Goal: Task Accomplishment & Management: Manage account settings

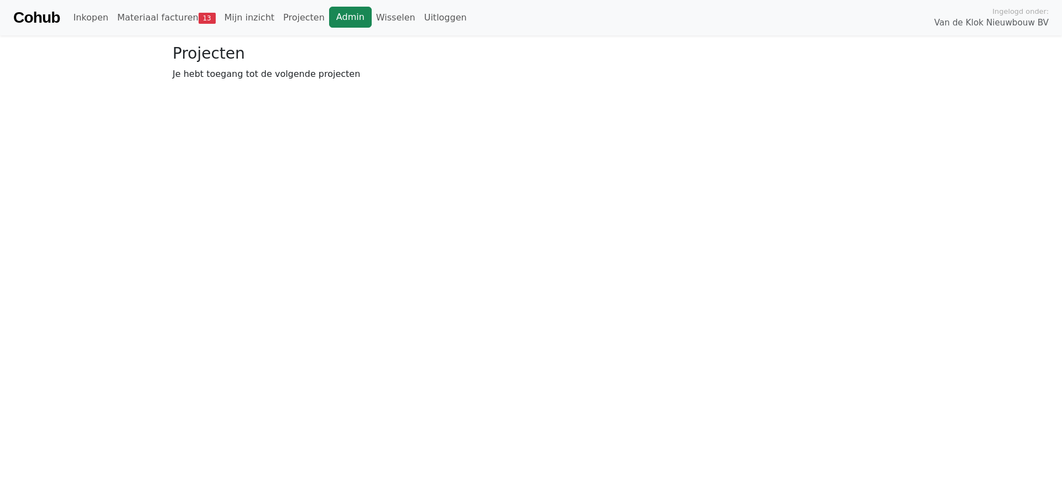
click at [329, 26] on link "Admin" at bounding box center [350, 17] width 43 height 21
click at [149, 22] on link "Materiaal facturen 13" at bounding box center [166, 18] width 107 height 22
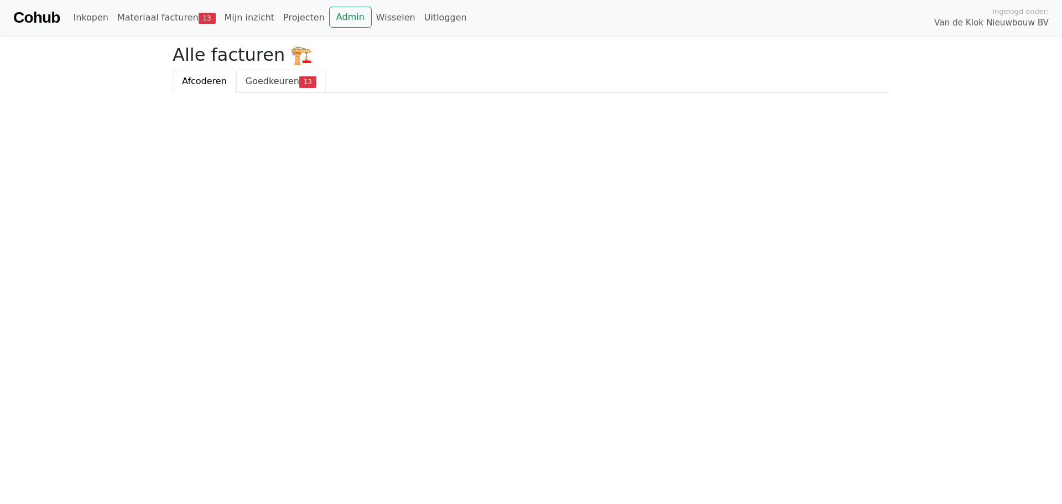
click at [284, 78] on span "Goedkeuren" at bounding box center [273, 81] width 54 height 11
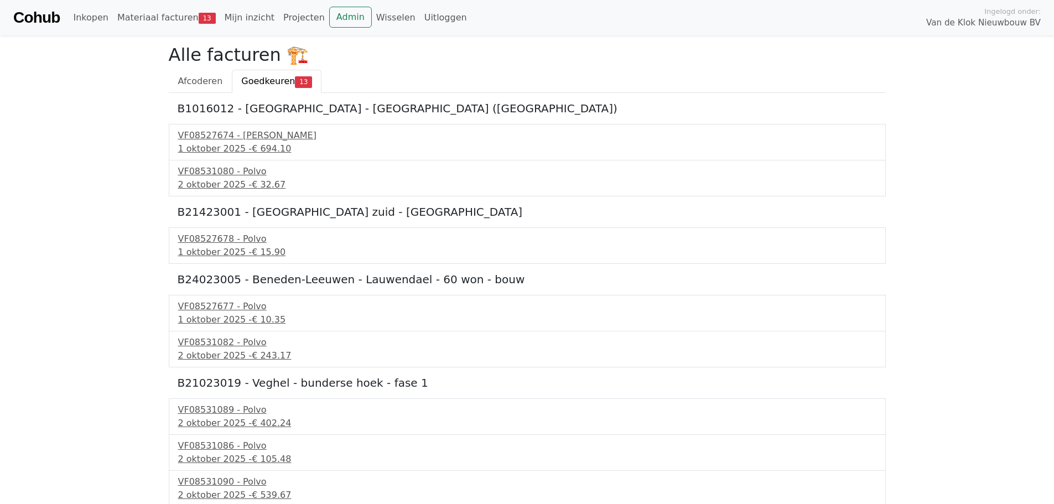
click at [150, 350] on body "Cohub Inkopen Materiaal facturen 13 Mijn inzicht Projecten Admin Wisselen Uitlo…" at bounding box center [527, 390] width 1054 height 781
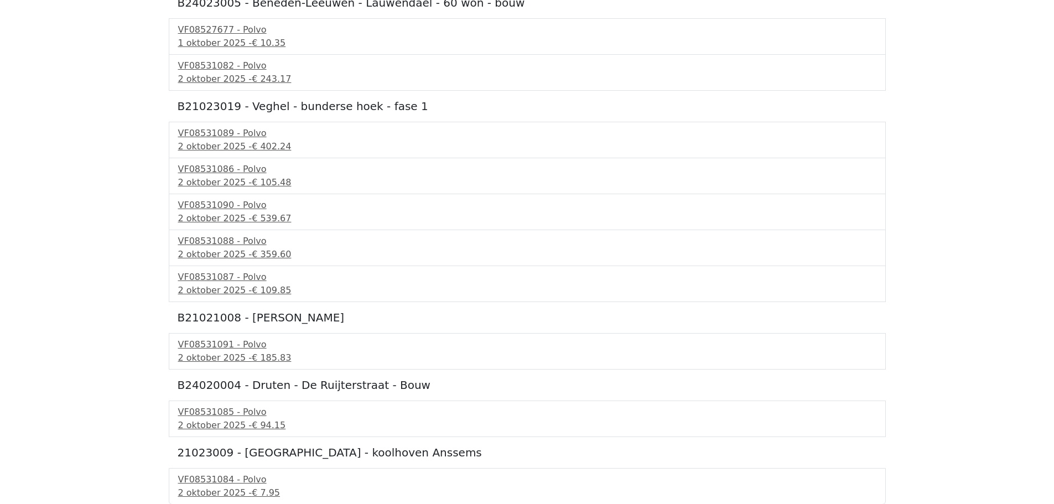
scroll to position [277, 0]
click at [215, 475] on div "VF08531084 - Polvo" at bounding box center [527, 478] width 698 height 13
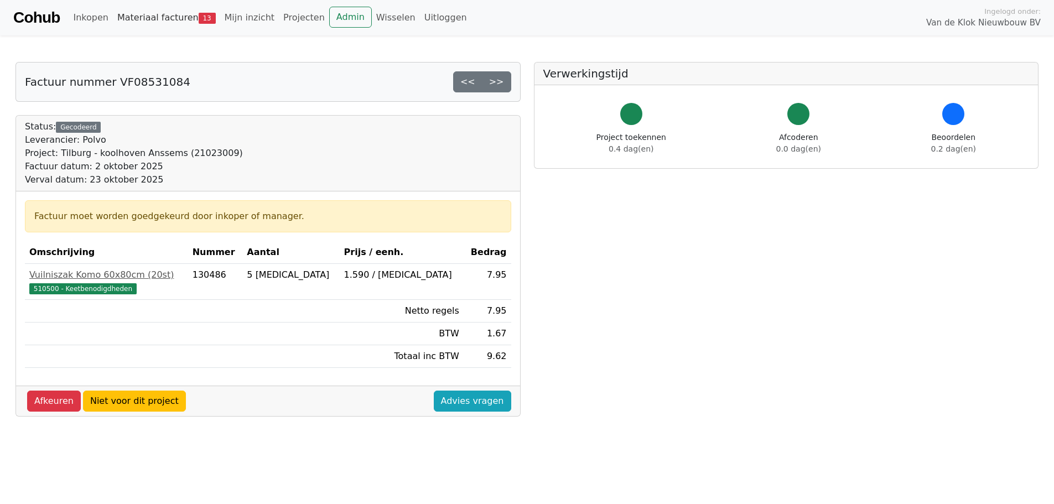
click at [175, 14] on link "Materiaal facturen 13" at bounding box center [166, 18] width 107 height 22
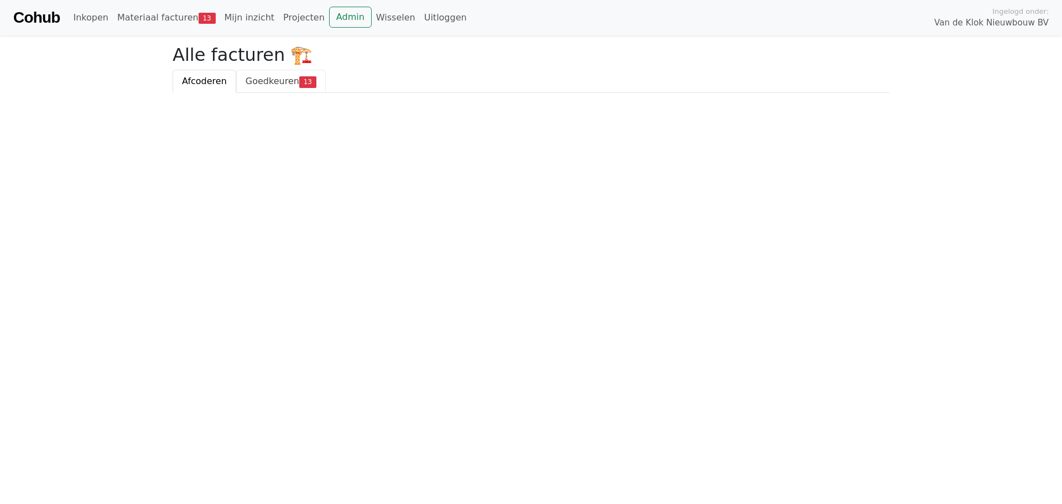
click at [249, 84] on span "Goedkeuren" at bounding box center [273, 81] width 54 height 11
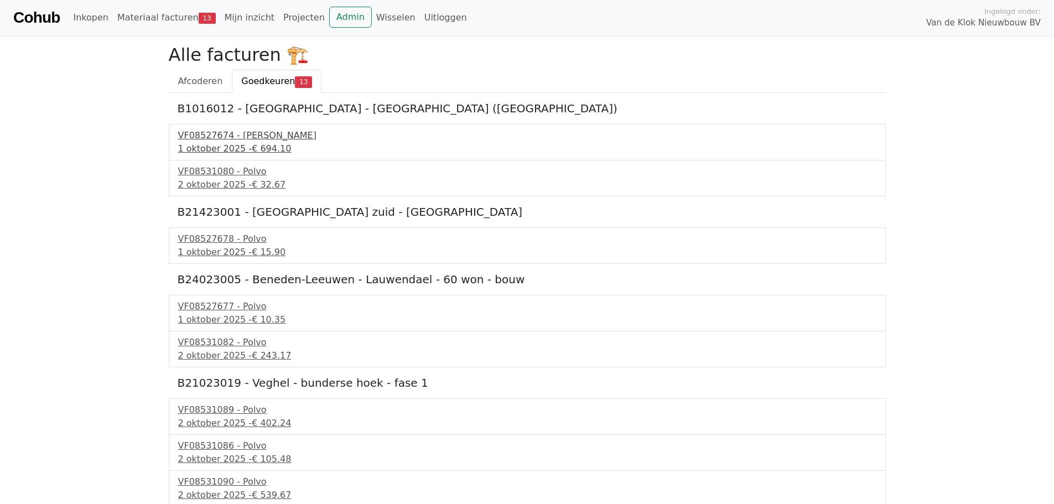
click at [235, 153] on div "1 oktober 2025 - € 694.10" at bounding box center [527, 148] width 698 height 13
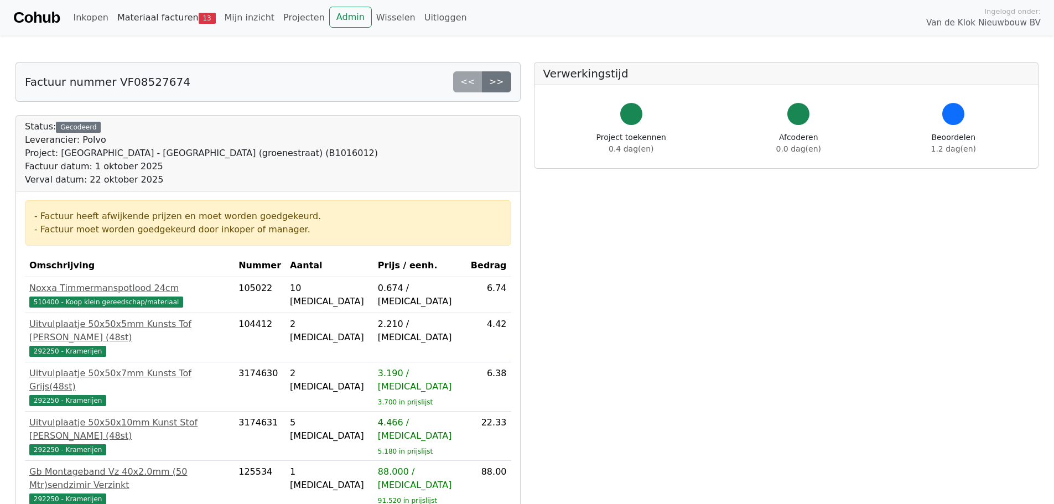
click at [158, 20] on link "Materiaal facturen 13" at bounding box center [166, 18] width 107 height 22
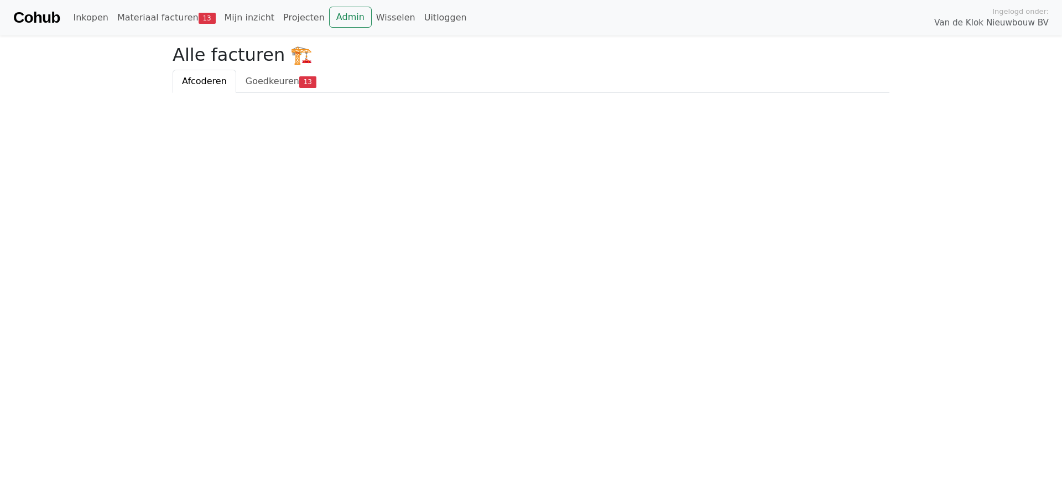
click at [298, 69] on div "Alle facturen 🏗️ Afcoderen Goedkeuren 13" at bounding box center [531, 68] width 730 height 49
click at [286, 76] on span "Goedkeuren" at bounding box center [273, 81] width 54 height 11
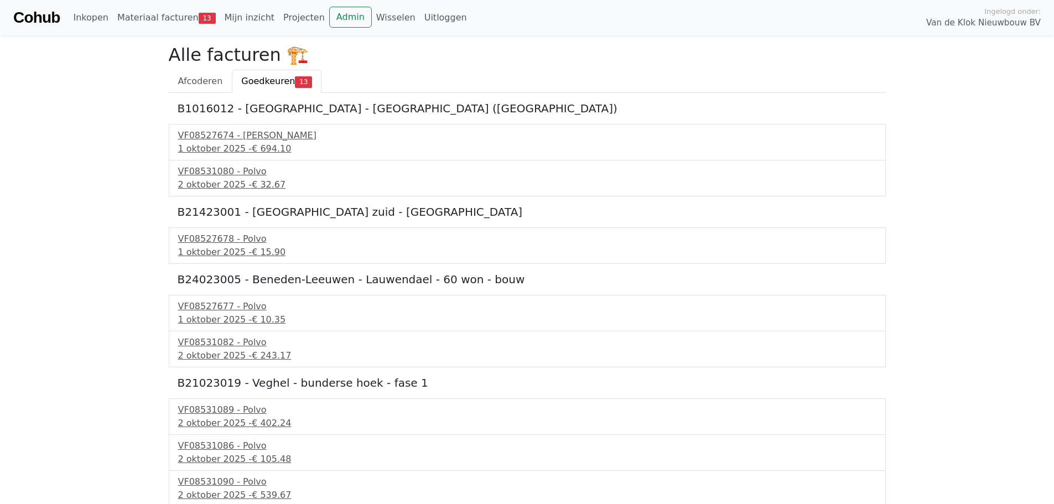
scroll to position [277, 0]
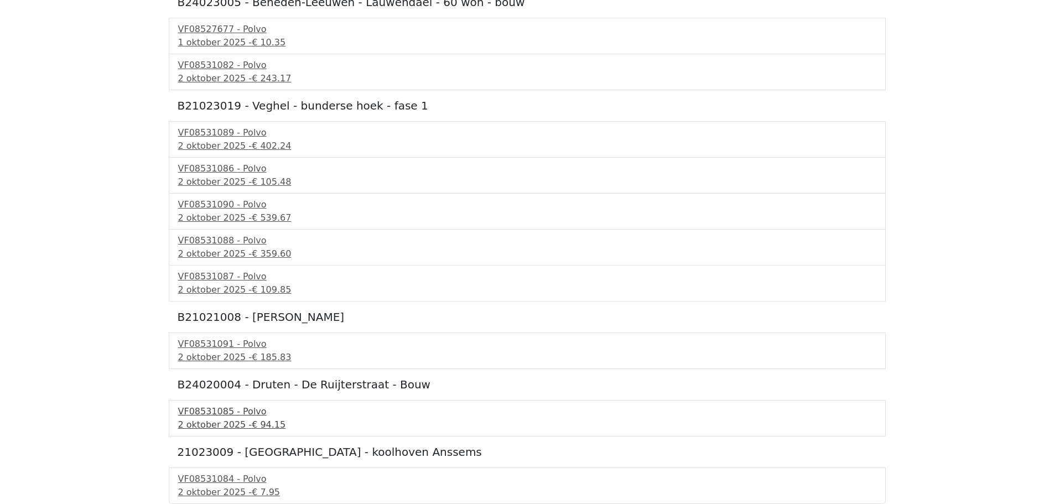
click at [221, 424] on div "2 oktober 2025 - € 94.15" at bounding box center [527, 424] width 698 height 13
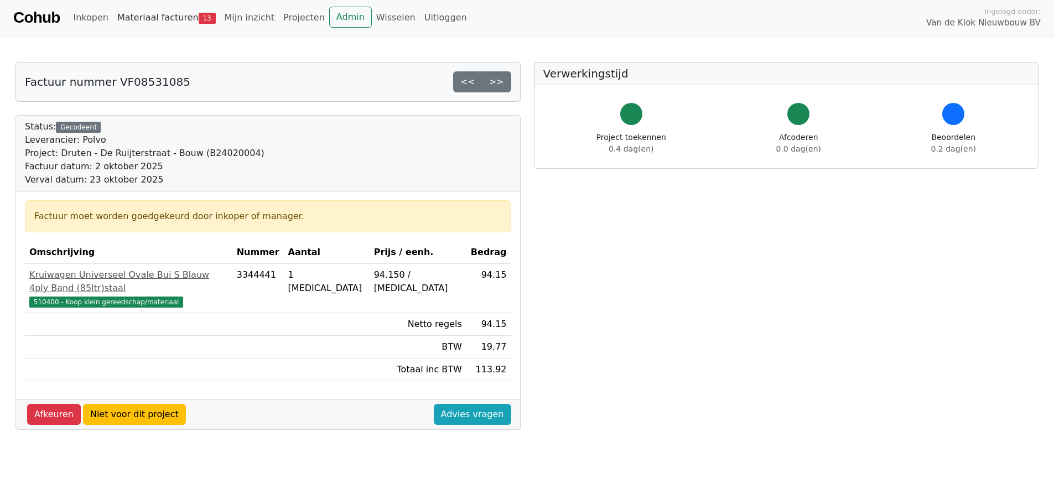
click at [157, 20] on link "Materiaal facturen 13" at bounding box center [166, 18] width 107 height 22
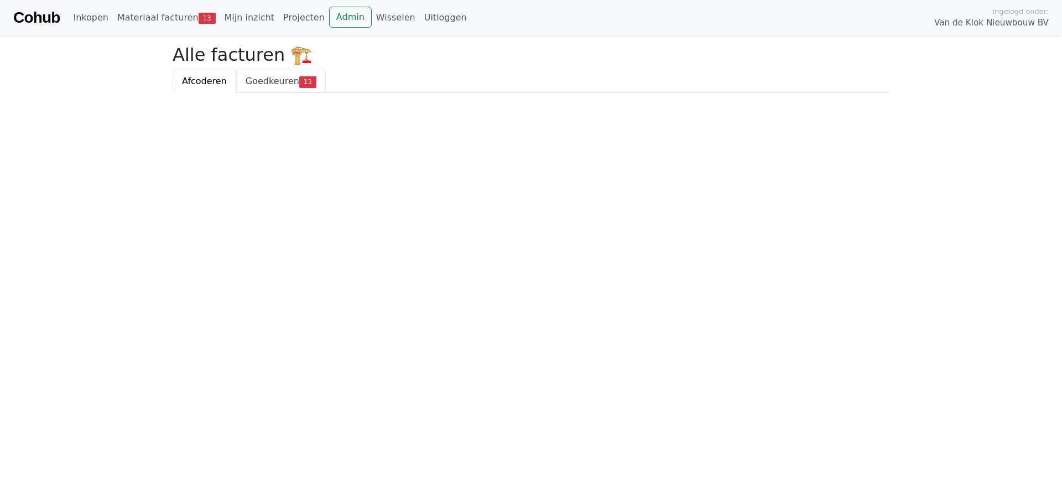
click at [279, 86] on span "Goedkeuren" at bounding box center [273, 81] width 54 height 11
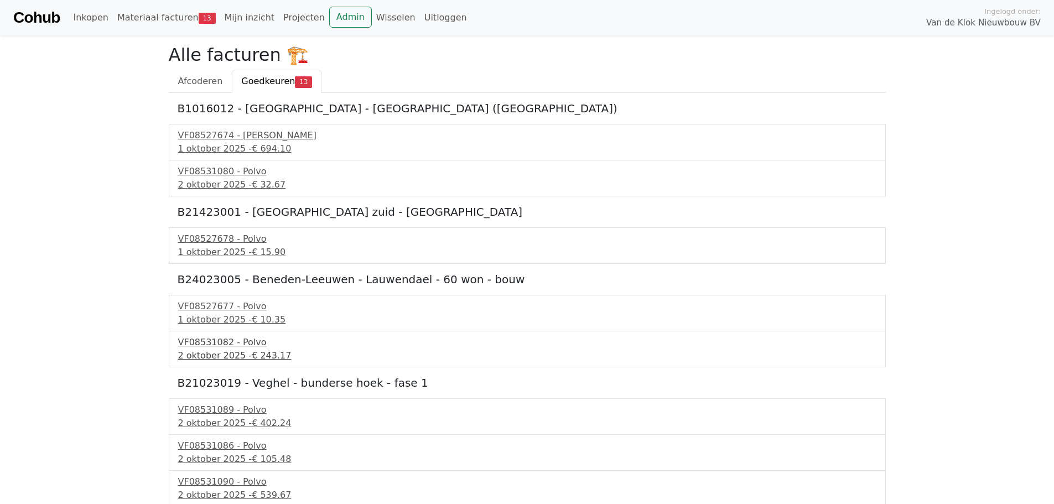
click at [216, 338] on div "VF08531082 - Polvo" at bounding box center [527, 342] width 698 height 13
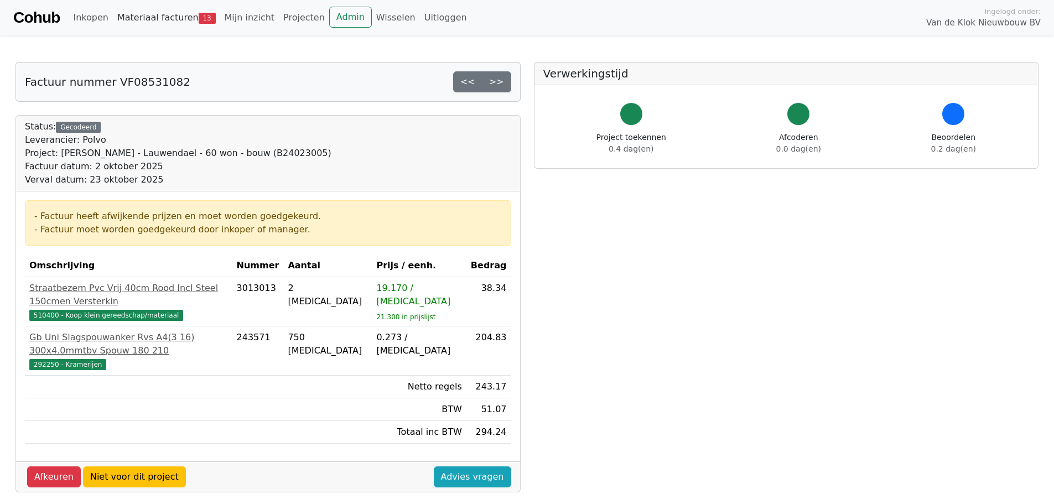
click at [157, 23] on link "Materiaal facturen 13" at bounding box center [166, 18] width 107 height 22
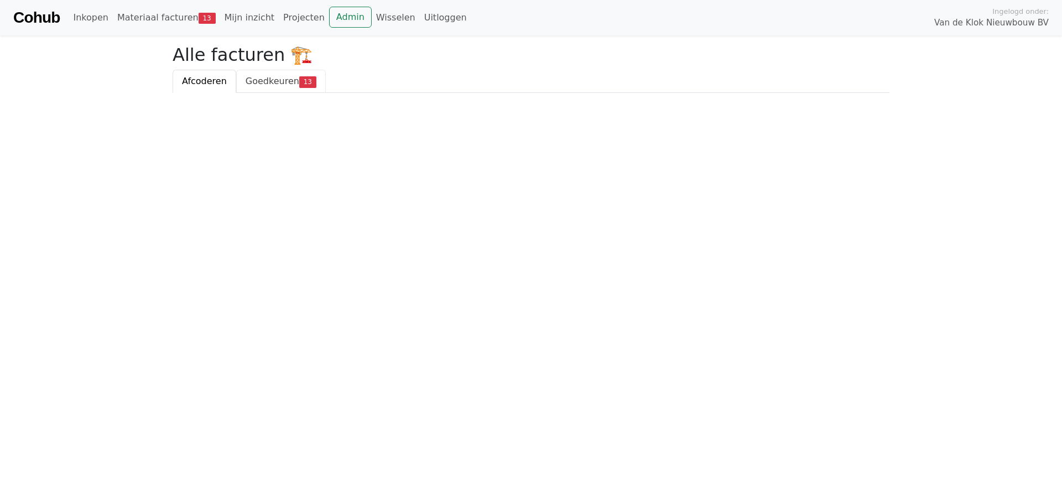
click at [256, 86] on span "Goedkeuren" at bounding box center [273, 81] width 54 height 11
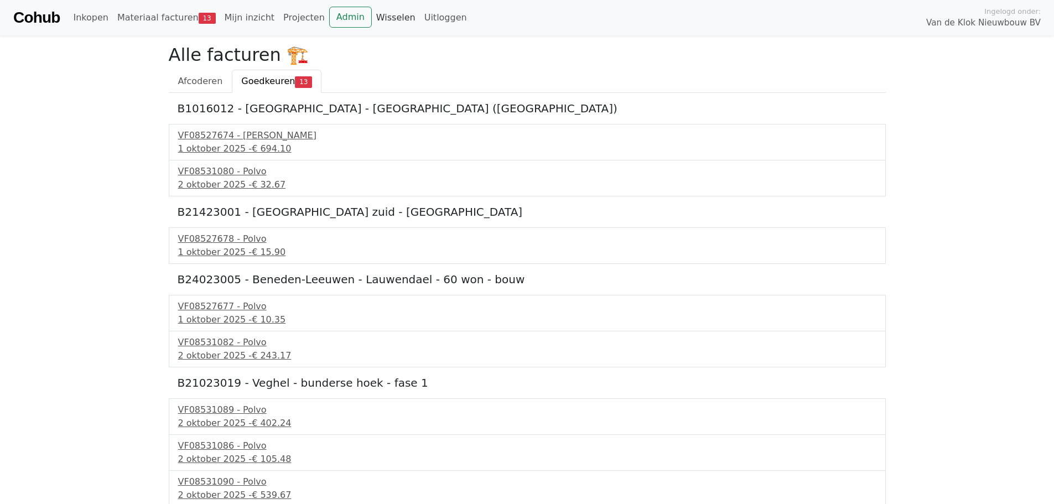
click at [372, 24] on link "Wisselen" at bounding box center [396, 18] width 48 height 22
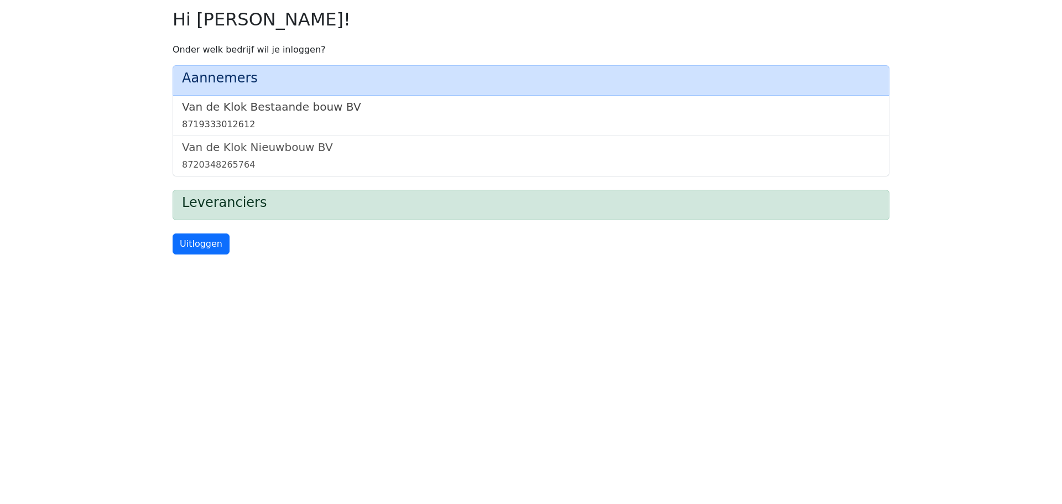
click at [260, 115] on link "Van de Klok Bestaande bouw BV 8719333012612" at bounding box center [531, 115] width 698 height 31
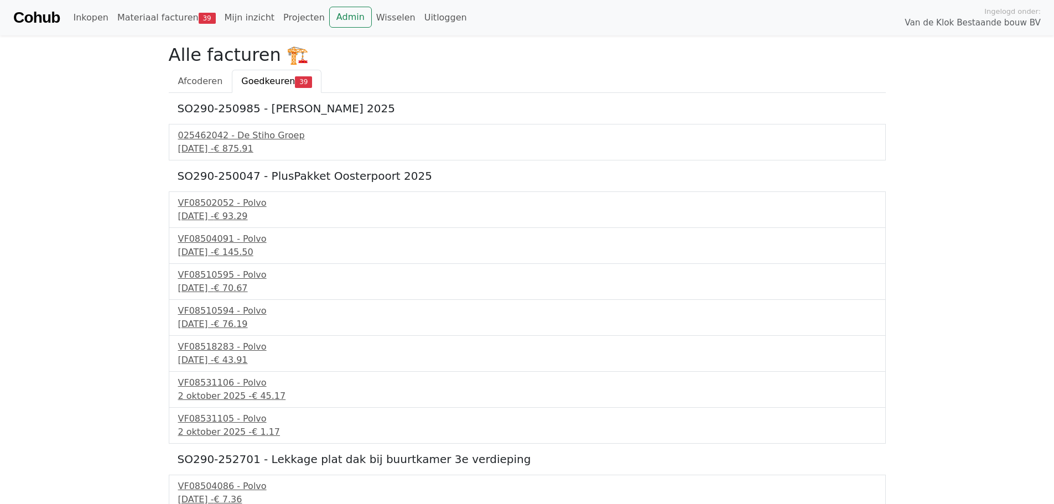
click at [333, 13] on link "Admin" at bounding box center [350, 17] width 43 height 21
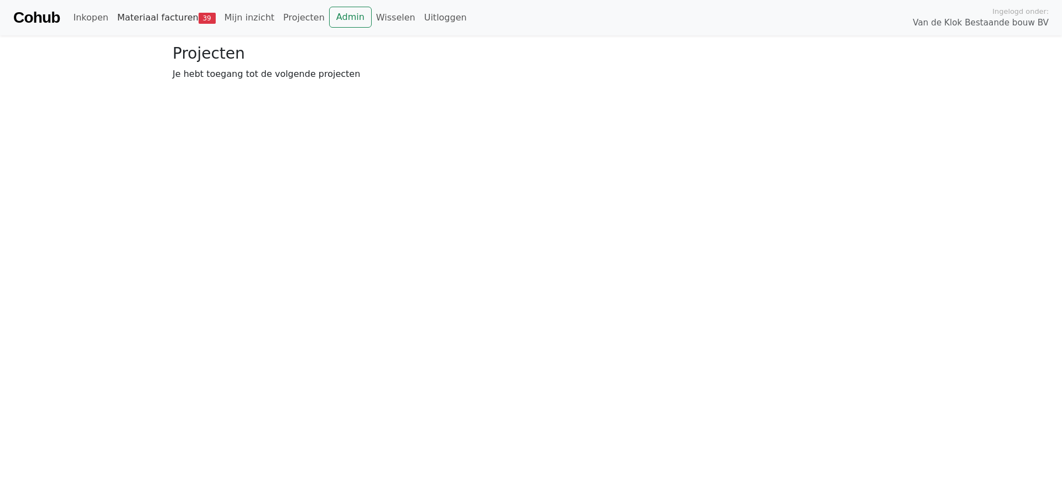
click at [147, 14] on link "Materiaal facturen 39" at bounding box center [166, 18] width 107 height 22
click at [262, 74] on link "Goedkeuren 39" at bounding box center [281, 81] width 90 height 23
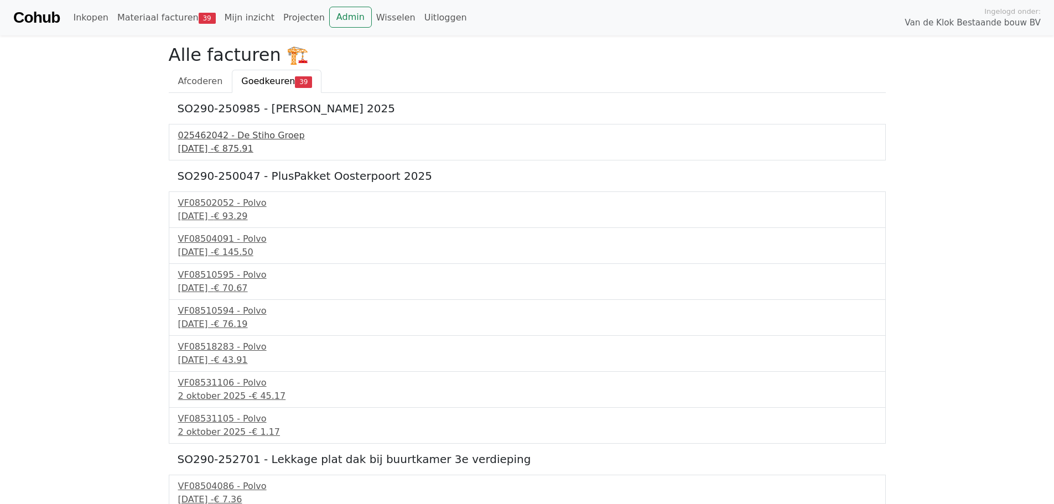
click at [234, 144] on div "[DATE] - € 875.91" at bounding box center [527, 148] width 698 height 13
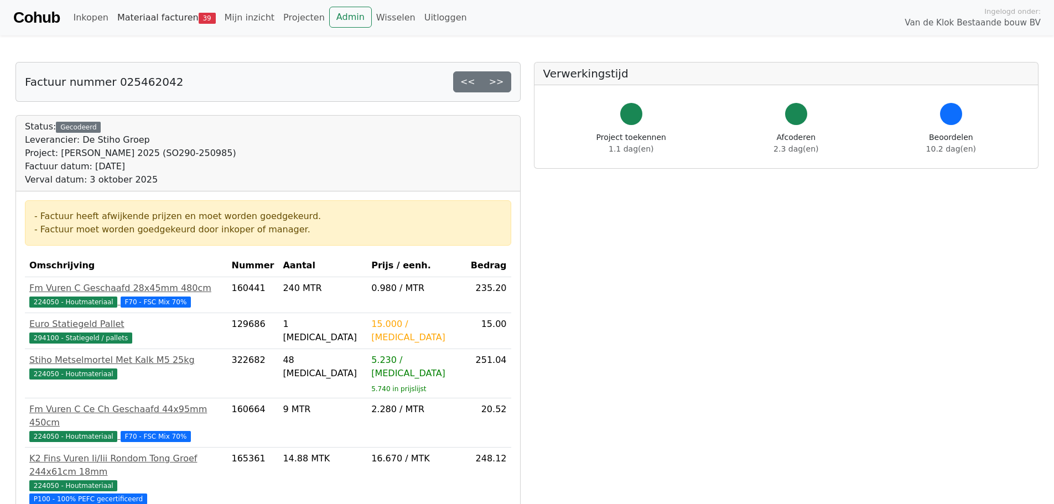
click at [175, 13] on link "Materiaal facturen 39" at bounding box center [166, 18] width 107 height 22
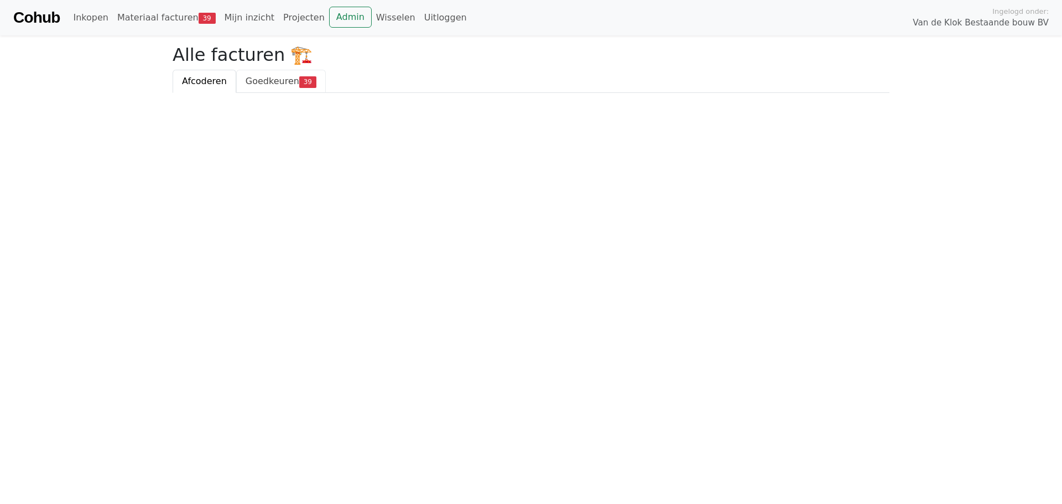
click at [276, 84] on span "Goedkeuren" at bounding box center [273, 81] width 54 height 11
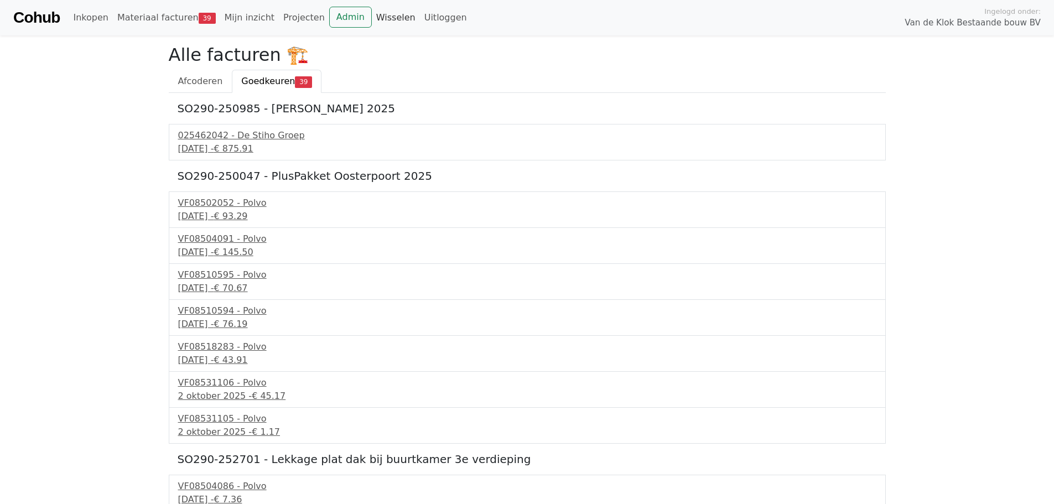
click at [372, 27] on link "Wisselen" at bounding box center [396, 18] width 48 height 22
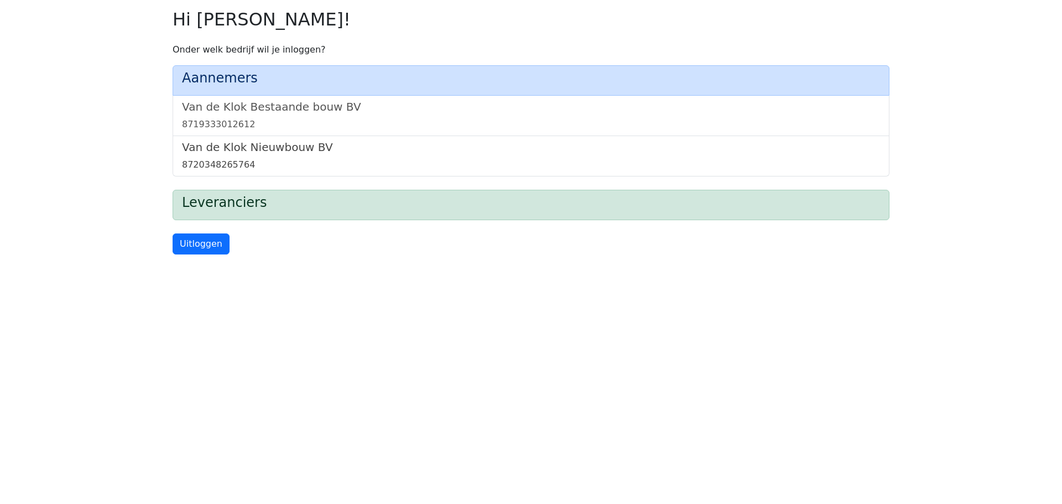
click at [316, 153] on h5 "Van de Klok Nieuwbouw BV" at bounding box center [531, 146] width 698 height 13
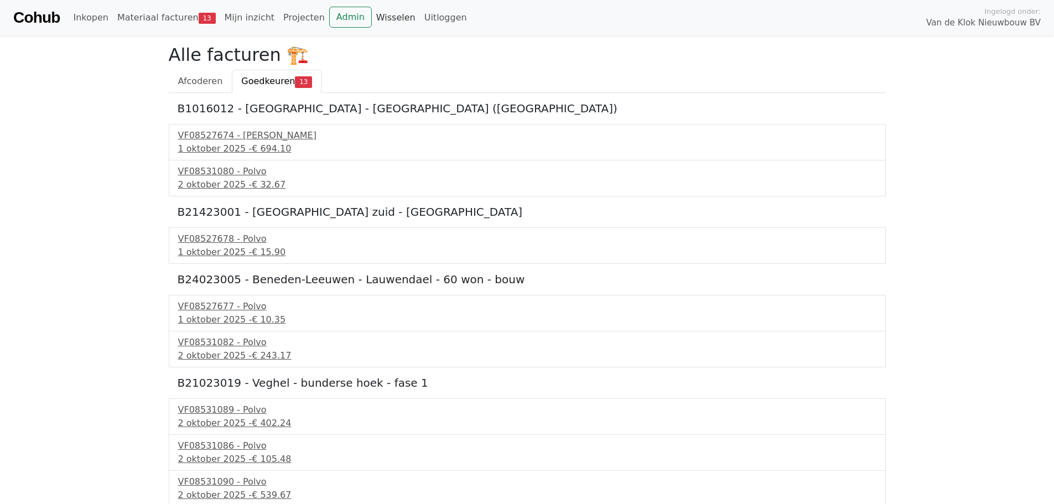
click at [380, 23] on link "Wisselen" at bounding box center [396, 18] width 48 height 22
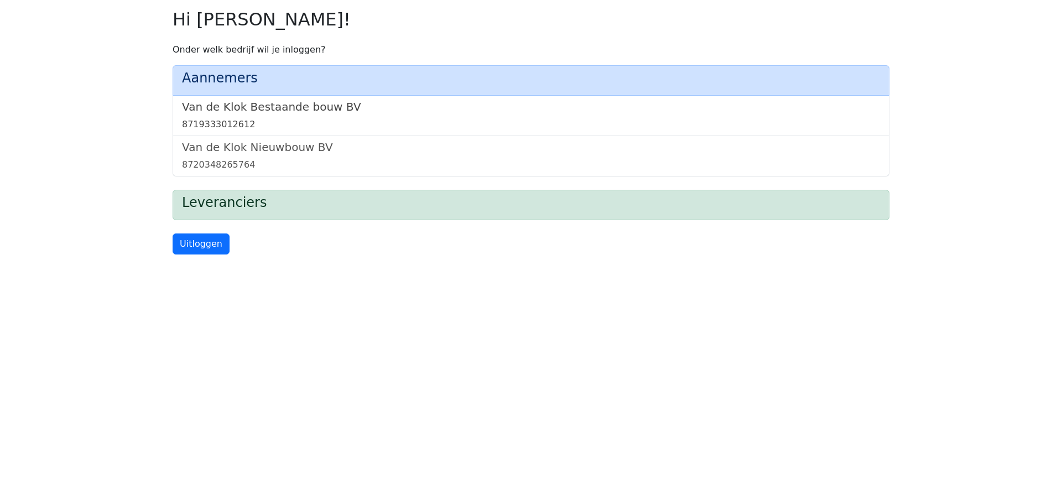
click at [319, 122] on div "8719333012612" at bounding box center [531, 124] width 698 height 13
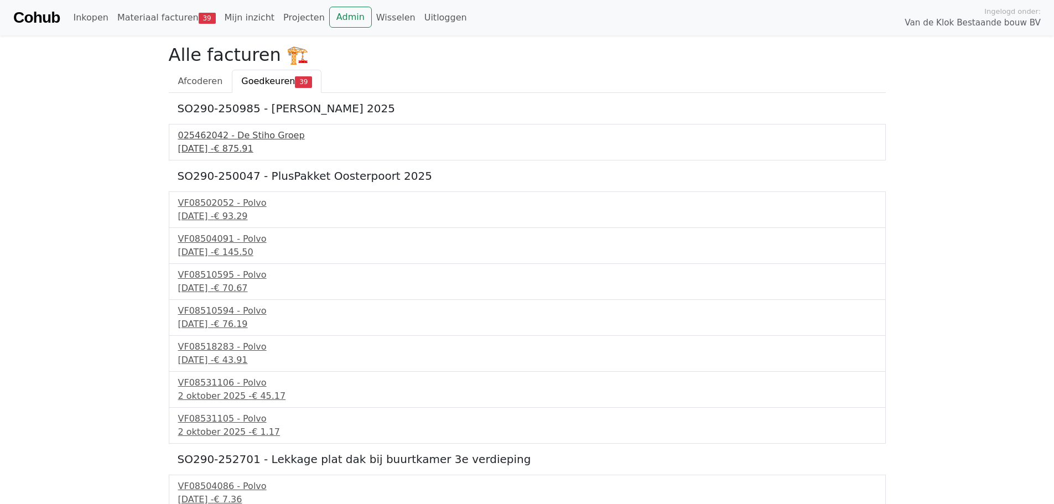
click at [226, 139] on div "025462042 - De Stiho Groep" at bounding box center [527, 135] width 698 height 13
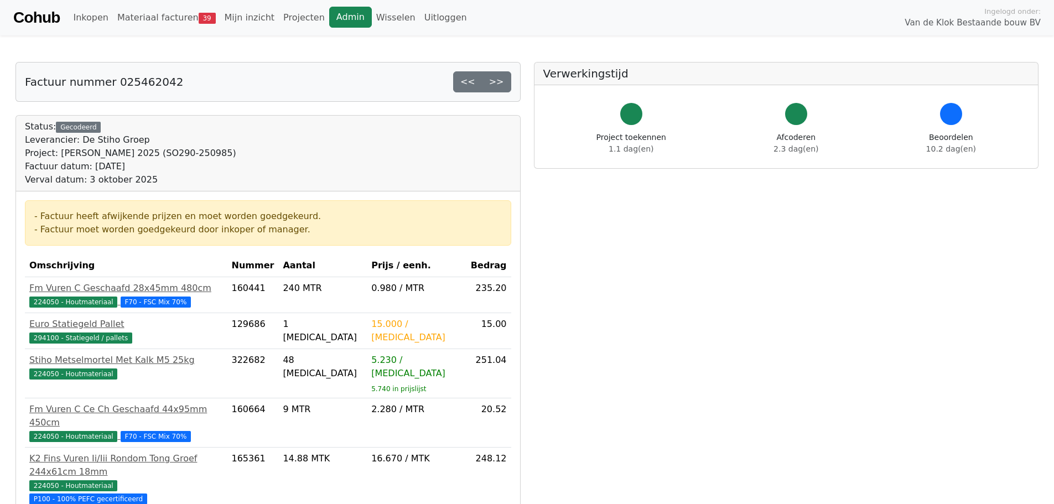
click at [331, 14] on link "Admin" at bounding box center [350, 17] width 43 height 21
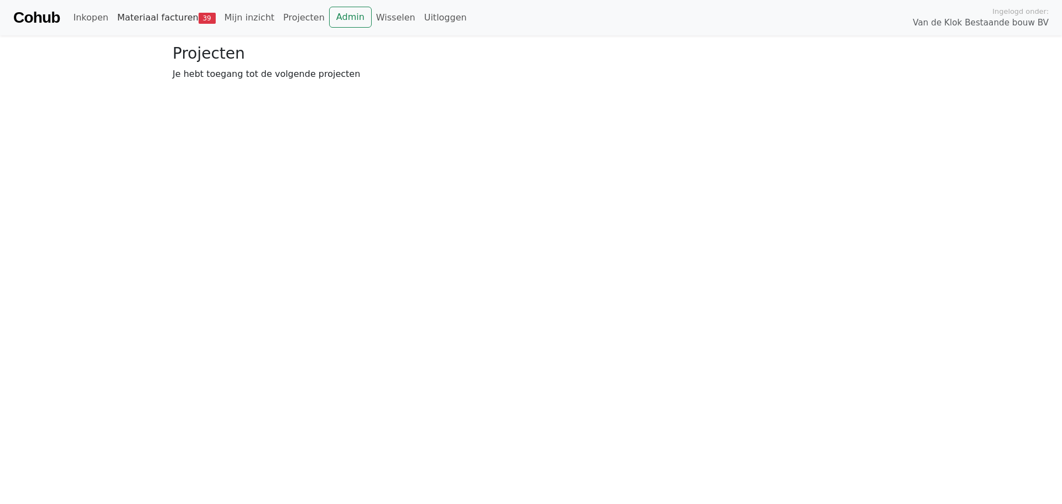
click at [185, 17] on link "Materiaal facturen 39" at bounding box center [166, 18] width 107 height 22
click at [288, 81] on span "Goedkeuren" at bounding box center [273, 81] width 54 height 11
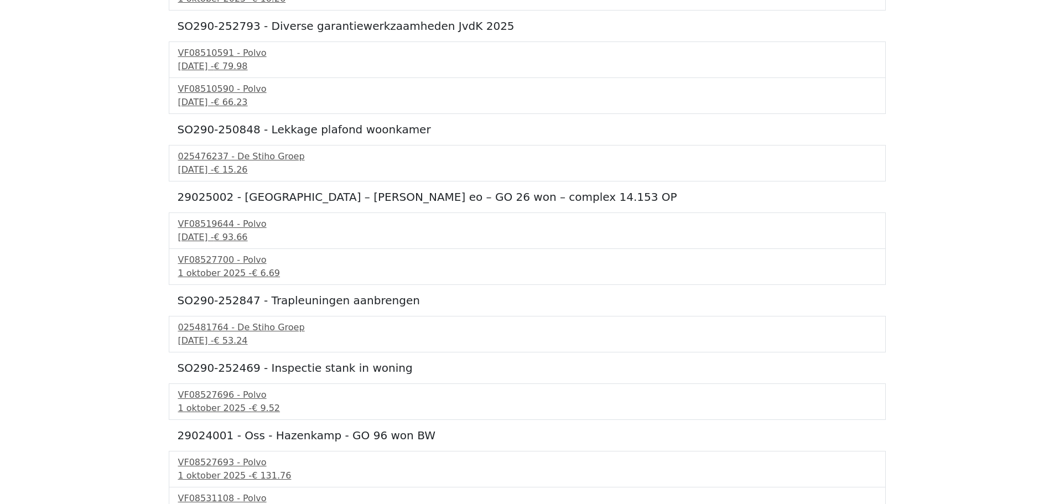
scroll to position [1101, 0]
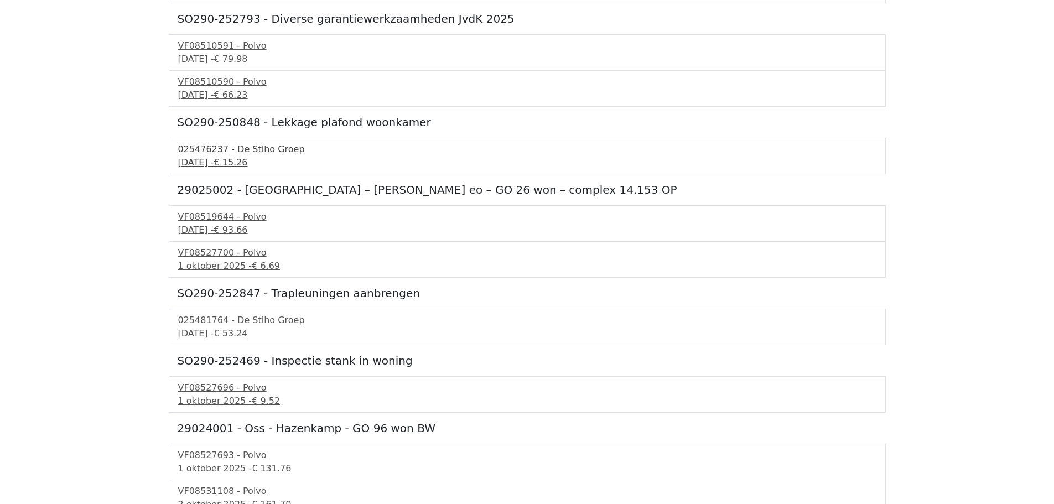
click at [222, 147] on div "025476237 - De Stiho Groep" at bounding box center [527, 149] width 698 height 13
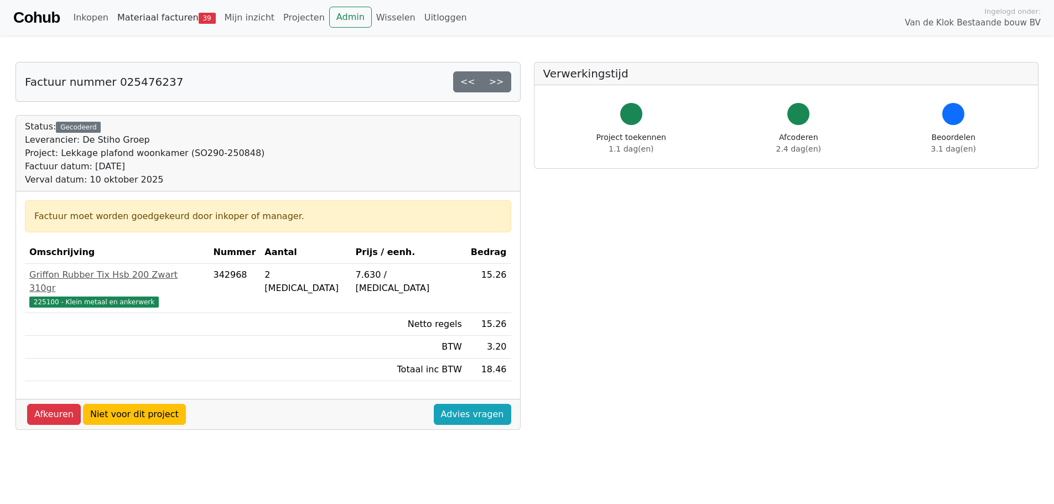
click at [163, 13] on link "Materiaal facturen 39" at bounding box center [166, 18] width 107 height 22
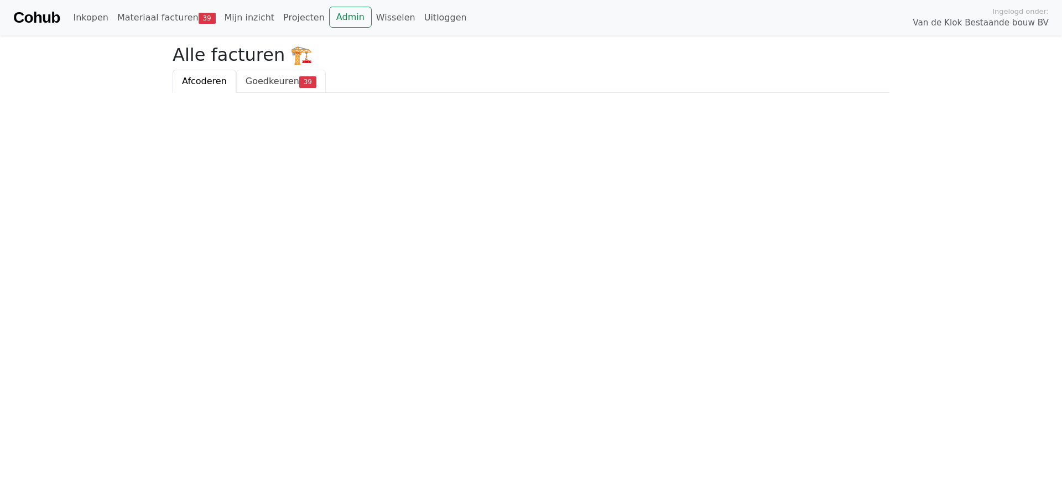
click at [267, 86] on span "Goedkeuren" at bounding box center [273, 81] width 54 height 11
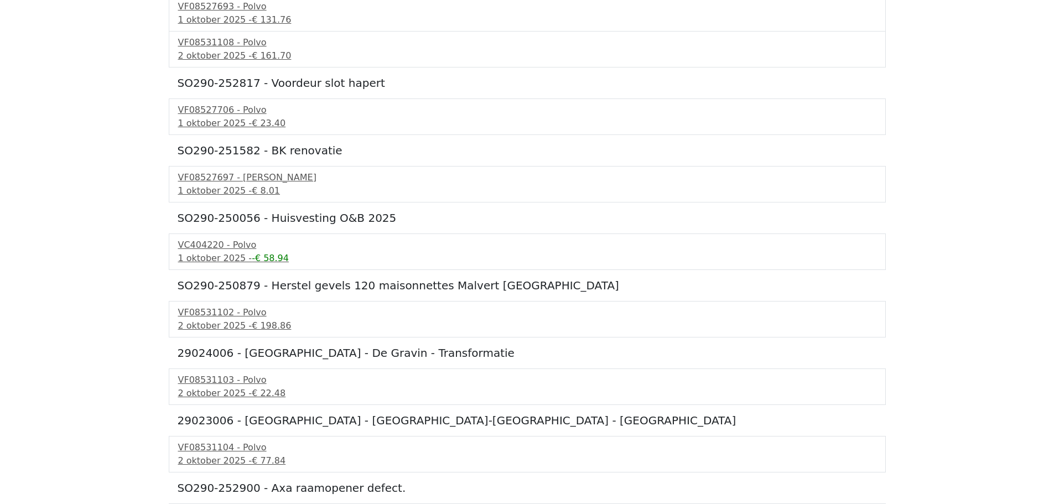
scroll to position [1653, 0]
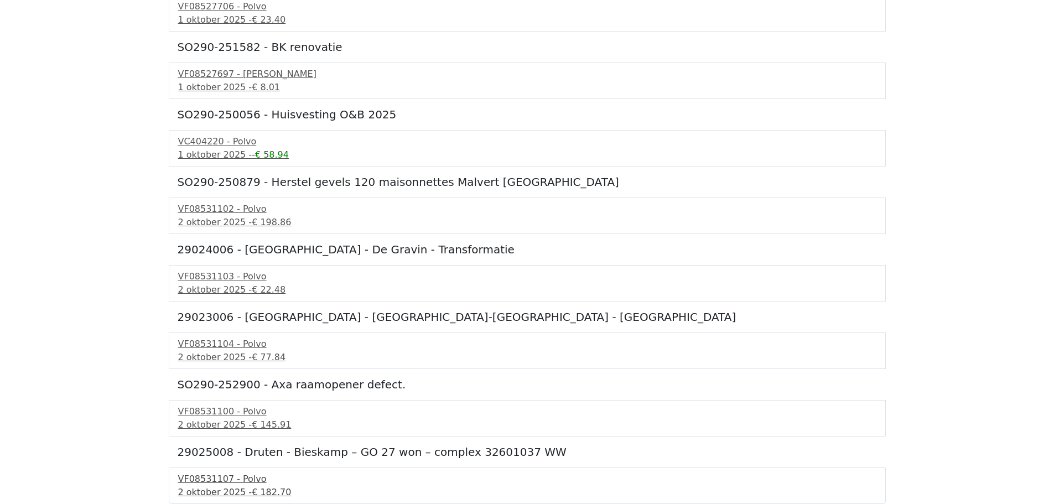
click at [223, 492] on div "2 oktober 2025 - € 182.70" at bounding box center [527, 492] width 698 height 13
click at [205, 411] on div "VF08531100 - Polvo" at bounding box center [527, 411] width 698 height 13
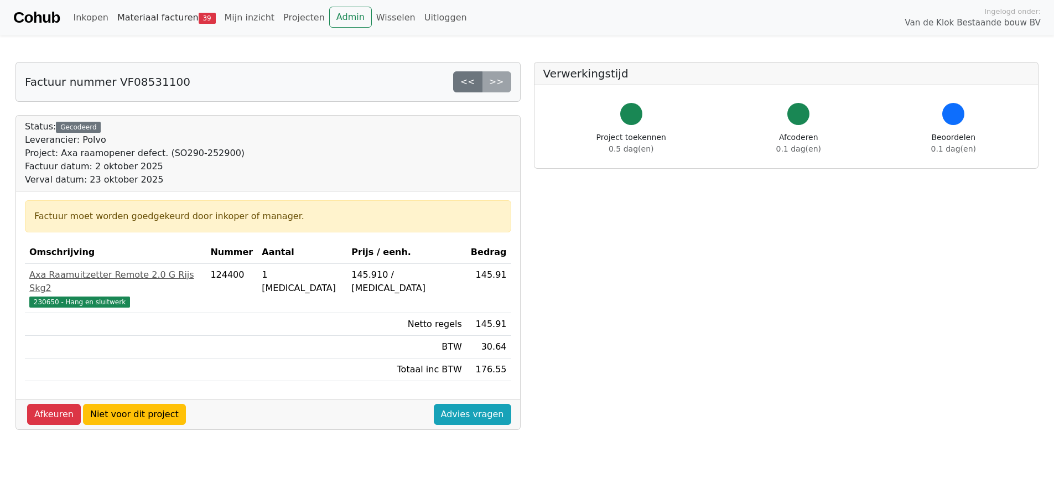
click at [172, 17] on link "Materiaal facturen 39" at bounding box center [166, 18] width 107 height 22
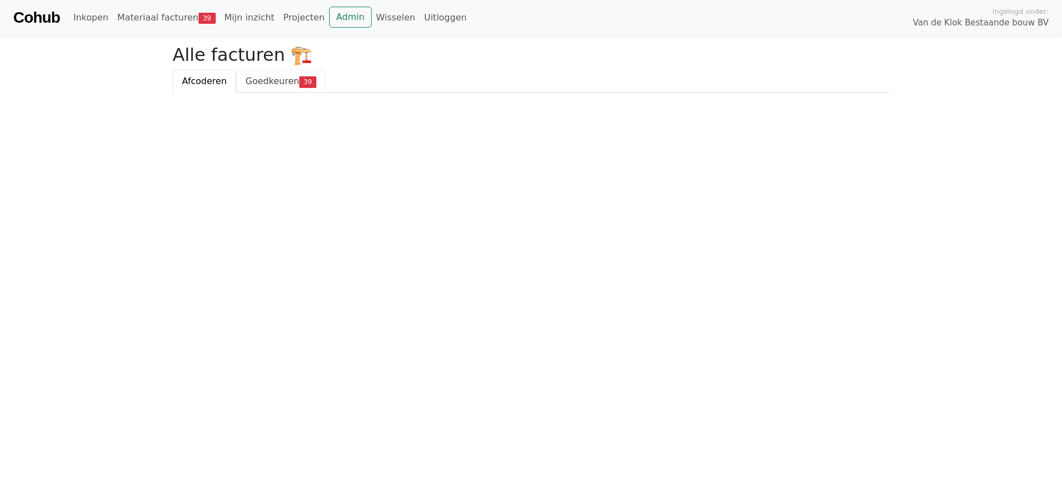
click at [263, 92] on link "Goedkeuren 39" at bounding box center [281, 81] width 90 height 23
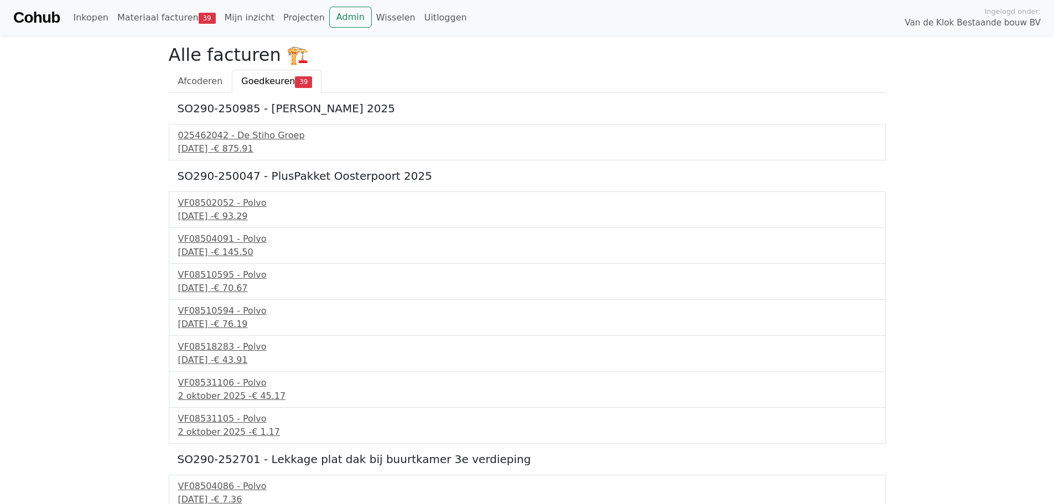
scroll to position [441, 0]
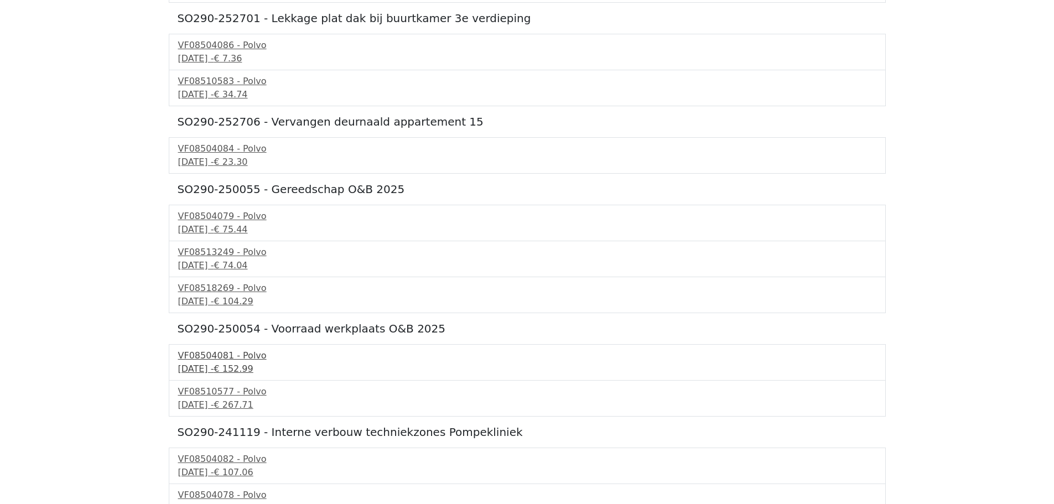
click at [243, 363] on div "22 september 2025 - € 152.99" at bounding box center [527, 368] width 698 height 13
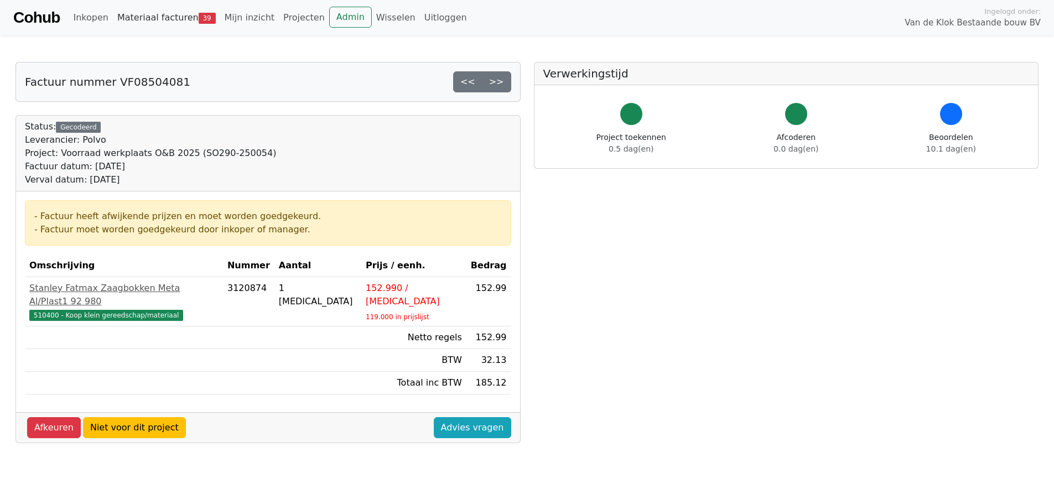
click at [162, 14] on link "Materiaal facturen 39" at bounding box center [166, 18] width 107 height 22
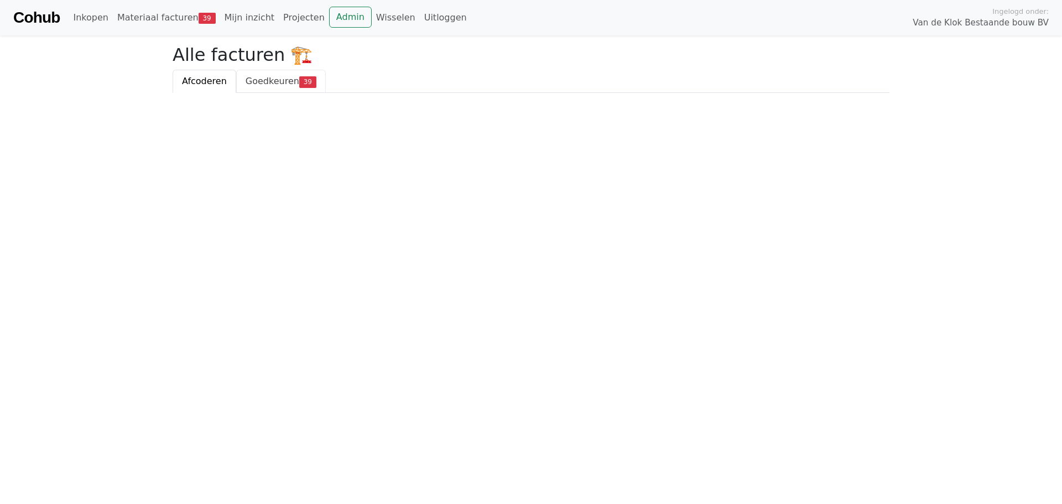
click at [277, 86] on span "Goedkeuren" at bounding box center [273, 81] width 54 height 11
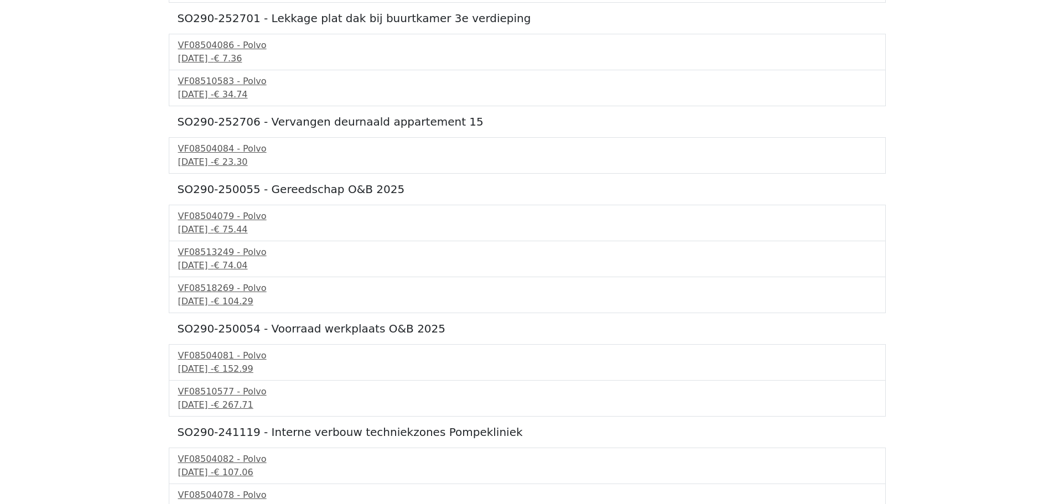
scroll to position [588, 0]
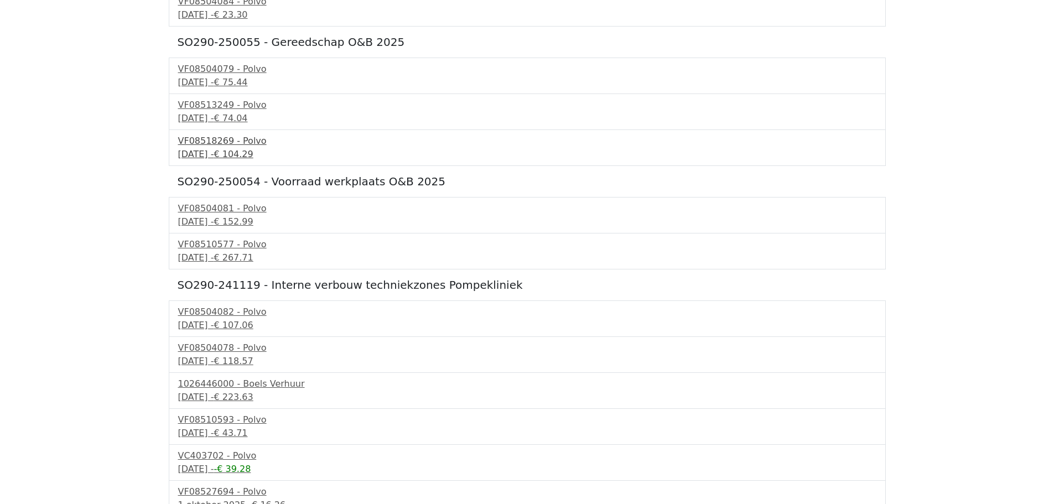
drag, startPoint x: 272, startPoint y: 167, endPoint x: 255, endPoint y: 152, distance: 22.7
click at [255, 152] on div "29 september 2025 - € 104.29" at bounding box center [527, 154] width 698 height 13
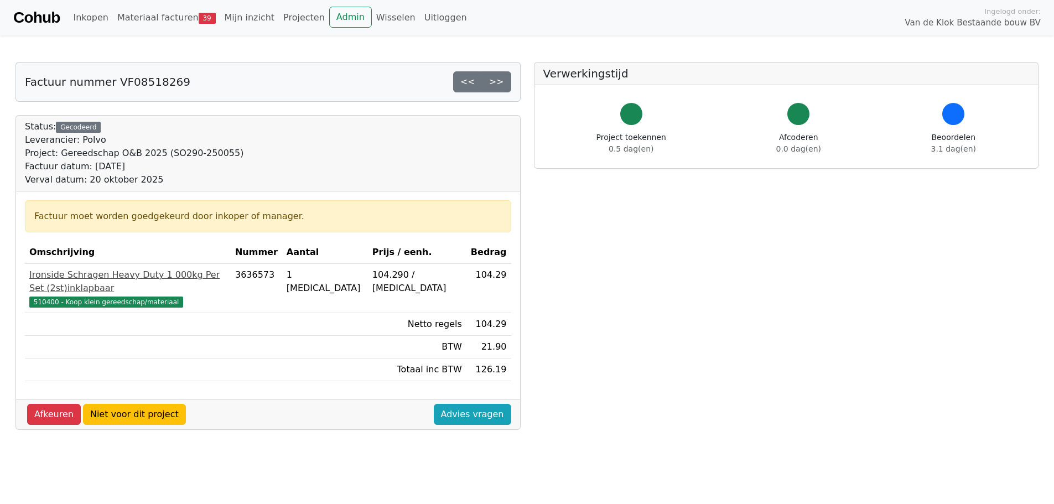
click at [132, 295] on div "510400 - Koop klein gereedschap/materiaal" at bounding box center [127, 301] width 197 height 13
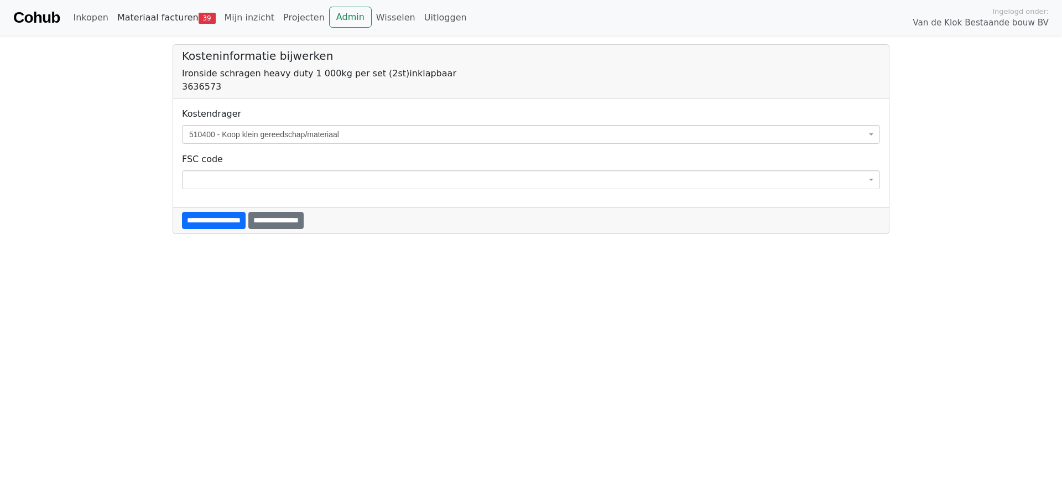
click at [154, 18] on link "Materiaal facturen 39" at bounding box center [166, 18] width 107 height 22
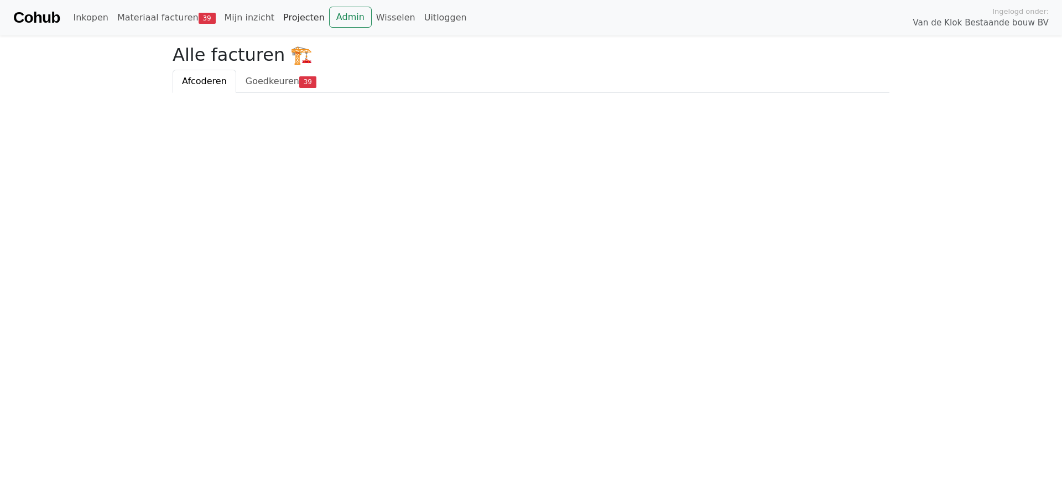
click at [279, 11] on link "Projecten" at bounding box center [304, 18] width 50 height 22
click at [298, 8] on link "Projecten" at bounding box center [304, 18] width 50 height 22
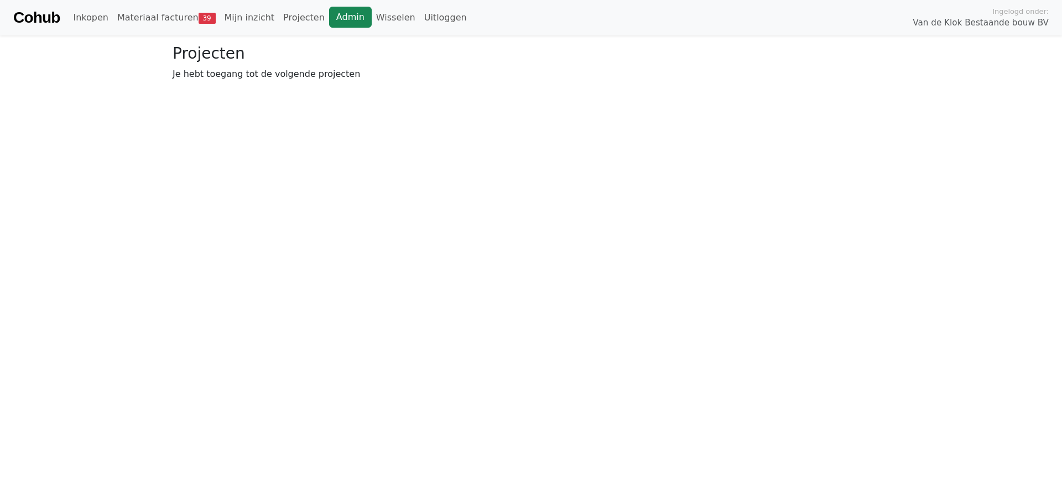
click at [329, 11] on link "Admin" at bounding box center [350, 17] width 43 height 21
click at [141, 23] on link "Materiaal facturen 39" at bounding box center [166, 18] width 107 height 22
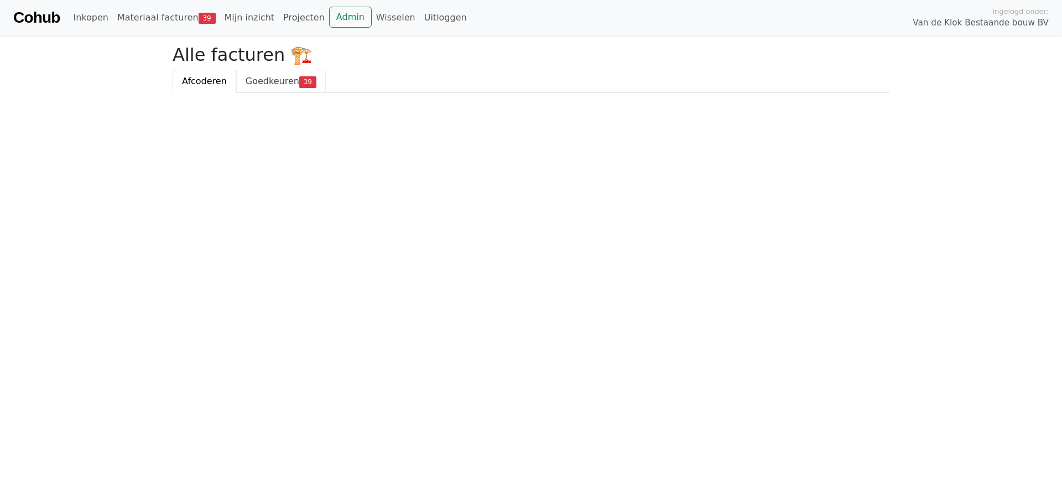
click at [273, 76] on span "Goedkeuren" at bounding box center [273, 81] width 54 height 11
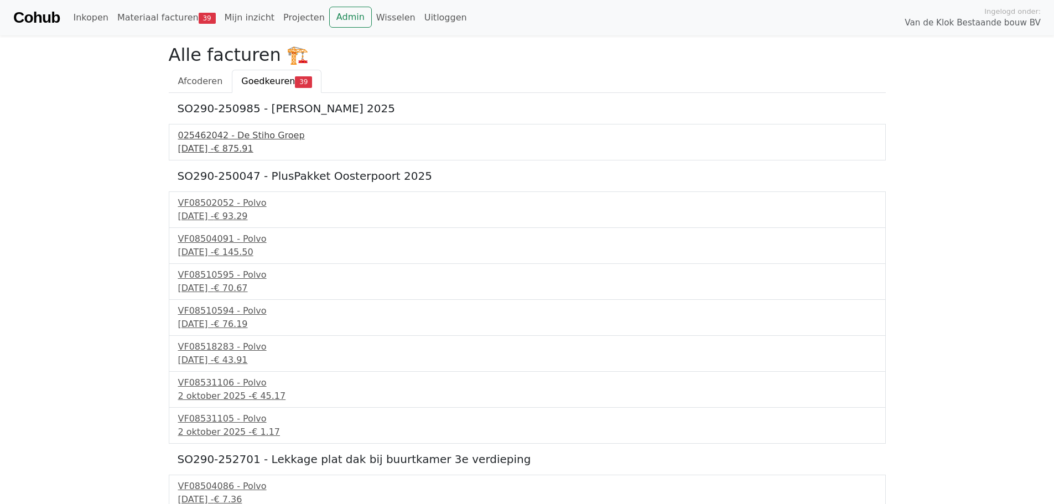
click at [239, 142] on div "025462042 - De Stiho Groep" at bounding box center [527, 135] width 698 height 13
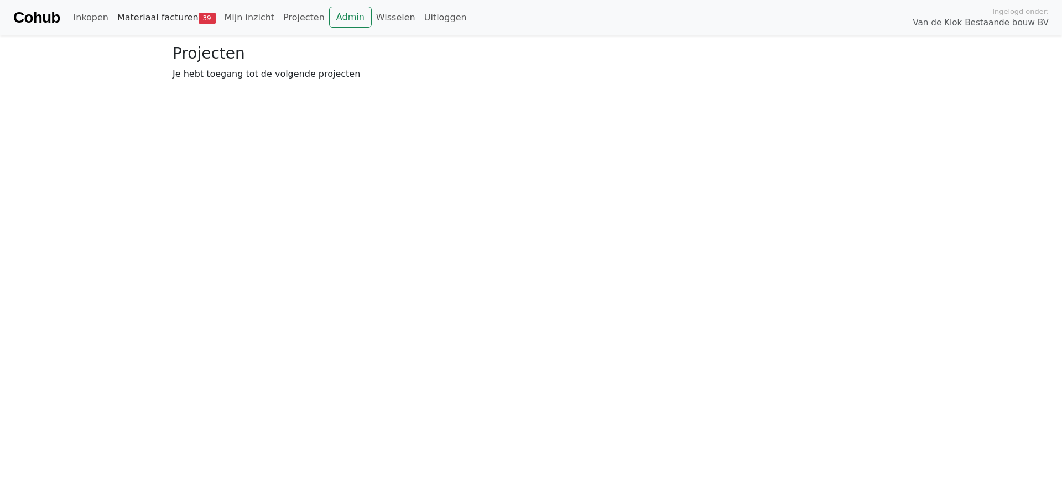
click at [159, 17] on link "Materiaal facturen 39" at bounding box center [166, 18] width 107 height 22
click at [372, 23] on link "Wisselen" at bounding box center [396, 18] width 48 height 22
